Goal: Check status: Check status

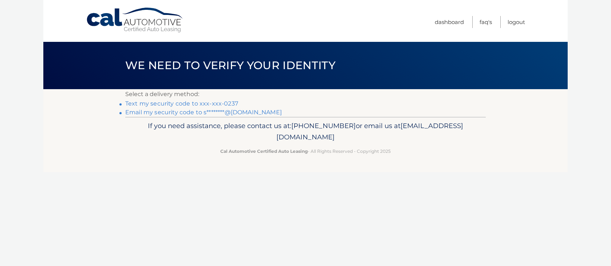
click at [206, 99] on p "Select a delivery method:" at bounding box center [305, 94] width 361 height 10
click at [209, 102] on link "Text my security code to xxx-xxx-0237" at bounding box center [181, 103] width 113 height 7
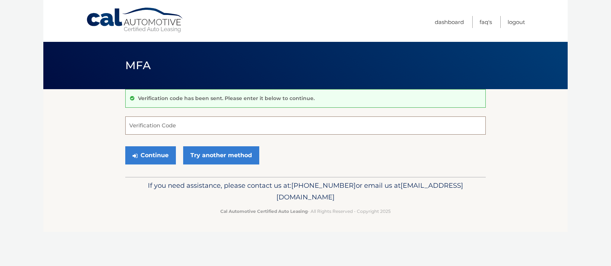
click at [253, 125] on input "Verification Code" at bounding box center [305, 126] width 361 height 18
type input "475469"
click at [153, 156] on button "Continue" at bounding box center [150, 155] width 51 height 18
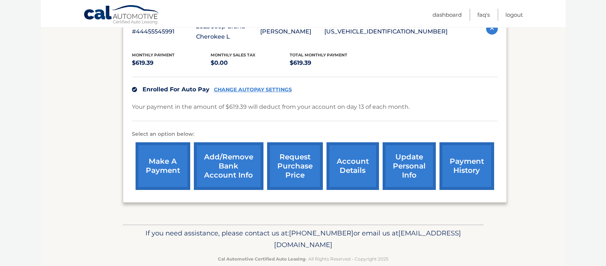
scroll to position [146, 0]
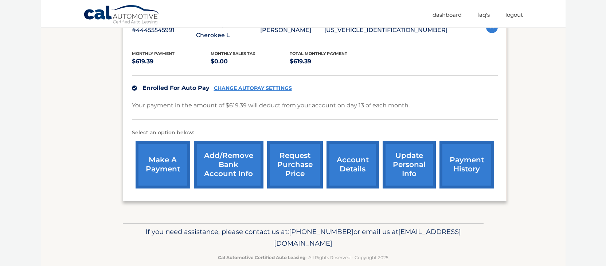
click at [351, 156] on link "account details" at bounding box center [352, 165] width 52 height 48
click at [309, 157] on link "request purchase price" at bounding box center [295, 165] width 56 height 48
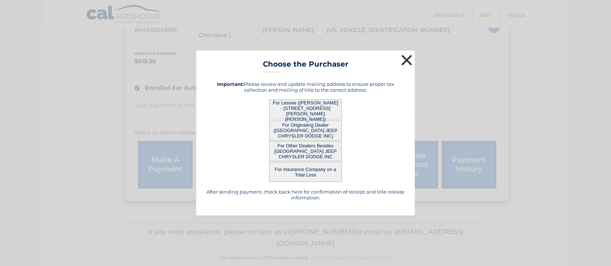
click at [409, 58] on button "×" at bounding box center [407, 60] width 15 height 15
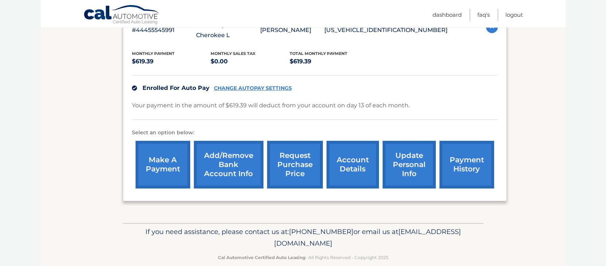
click at [306, 151] on link "request purchase price" at bounding box center [295, 165] width 56 height 48
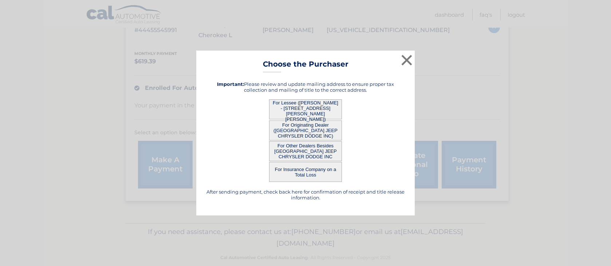
click at [323, 109] on button "For Lessee ([PERSON_NAME] - [STREET_ADDRESS][PERSON_NAME][PERSON_NAME])" at bounding box center [305, 109] width 73 height 20
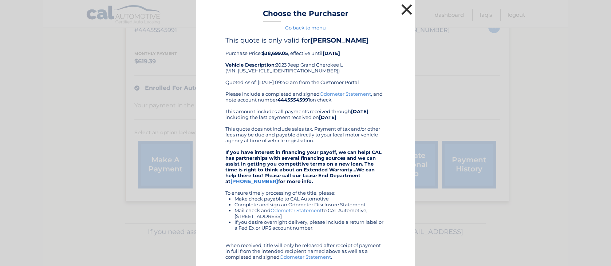
click at [407, 5] on button "×" at bounding box center [407, 9] width 15 height 15
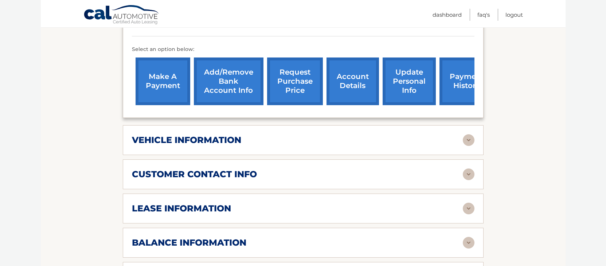
scroll to position [255, 0]
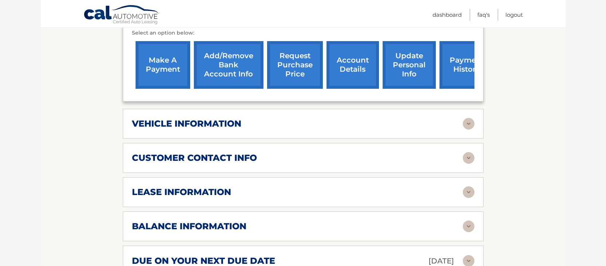
click at [308, 189] on div "lease information" at bounding box center [297, 192] width 331 height 11
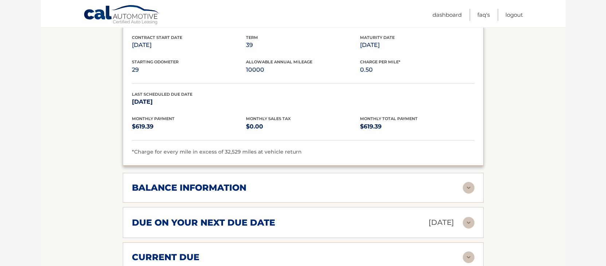
scroll to position [437, 0]
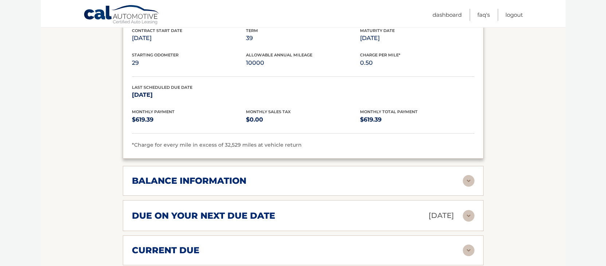
click at [405, 189] on div "balance information Payments Received 30 Payments Remaining 9 Next Payment will…" at bounding box center [303, 181] width 361 height 30
click at [469, 180] on img at bounding box center [469, 181] width 12 height 12
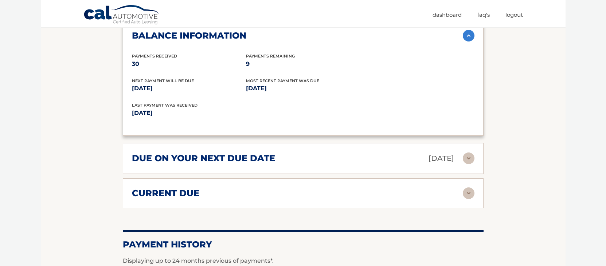
scroll to position [583, 0]
click at [349, 193] on div "current due" at bounding box center [297, 193] width 331 height 11
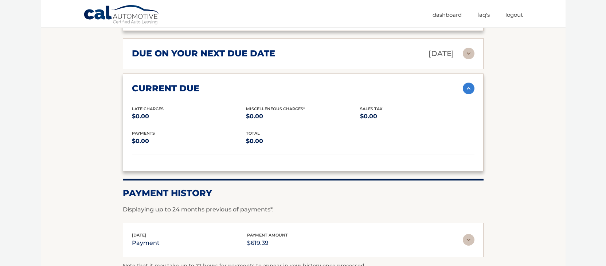
scroll to position [729, 0]
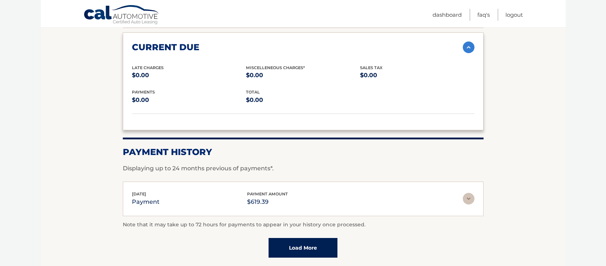
click at [451, 205] on div "[DATE] payment payment amount $619.39" at bounding box center [297, 199] width 331 height 16
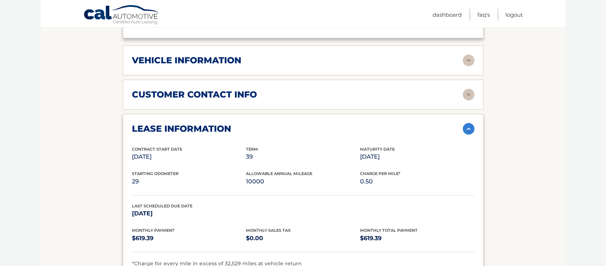
scroll to position [216, 0]
